Goal: Information Seeking & Learning: Compare options

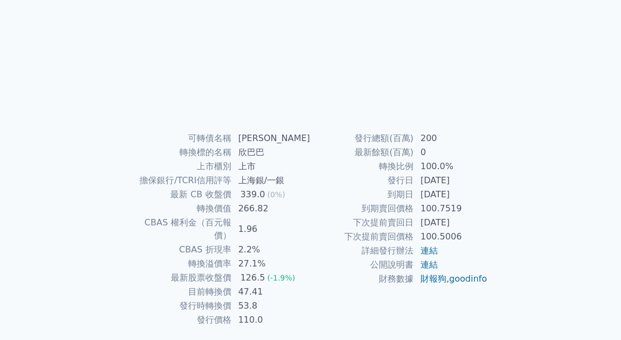
scroll to position [160, 0]
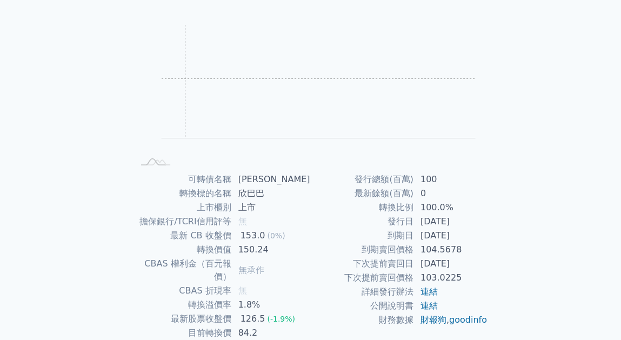
scroll to position [160, 0]
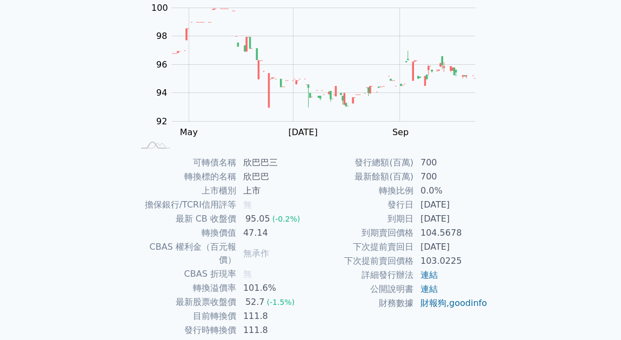
scroll to position [130, 0]
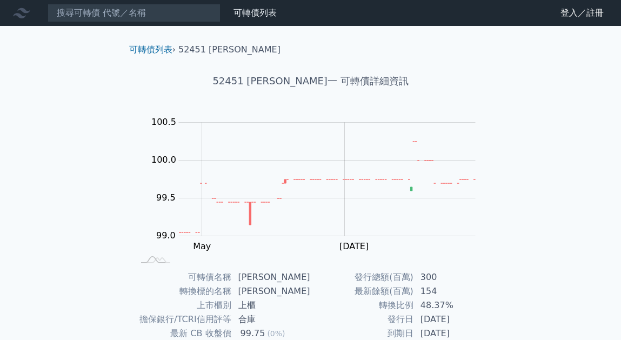
scroll to position [160, 0]
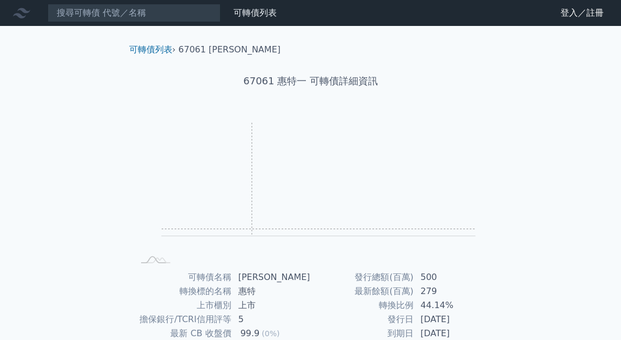
scroll to position [86, 0]
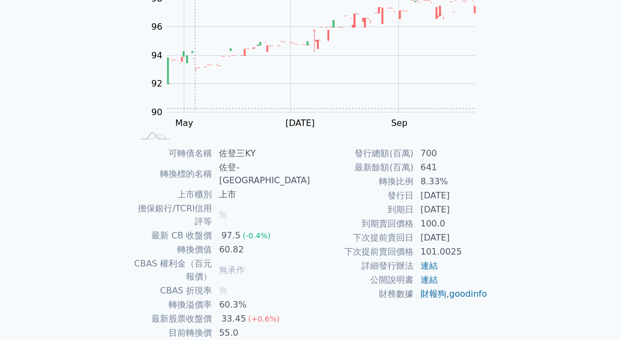
scroll to position [160, 0]
